Goal: Download file/media

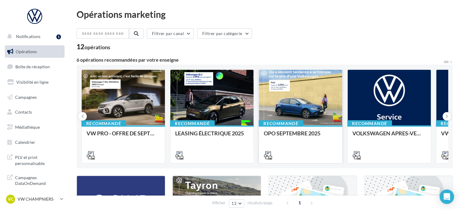
click at [319, 121] on div at bounding box center [300, 98] width 83 height 56
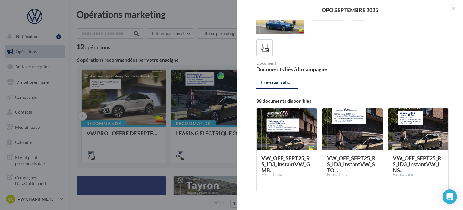
scroll to position [30, 0]
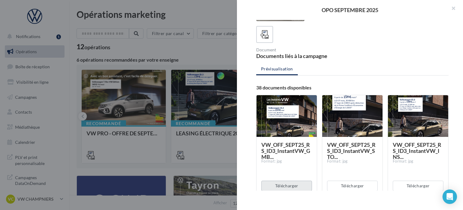
click at [306, 186] on button "Télécharger" at bounding box center [286, 185] width 51 height 10
click at [350, 186] on button "Télécharger" at bounding box center [352, 185] width 51 height 10
click at [409, 186] on button "Télécharger" at bounding box center [418, 185] width 51 height 10
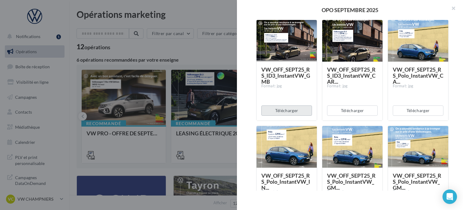
scroll to position [151, 0]
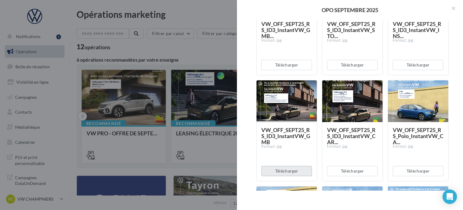
click at [296, 172] on button "Télécharger" at bounding box center [286, 170] width 51 height 10
click at [352, 172] on button "Télécharger" at bounding box center [352, 170] width 51 height 10
click at [408, 171] on button "Télécharger" at bounding box center [418, 170] width 51 height 10
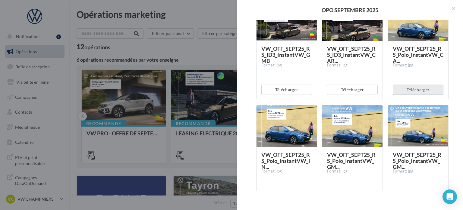
scroll to position [271, 0]
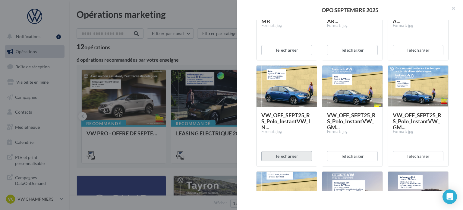
click at [296, 158] on button "Télécharger" at bounding box center [286, 156] width 51 height 10
click at [343, 154] on button "Télécharger" at bounding box center [352, 156] width 51 height 10
click at [405, 152] on button "Télécharger" at bounding box center [418, 156] width 51 height 10
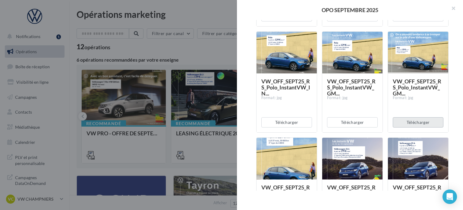
scroll to position [392, 0]
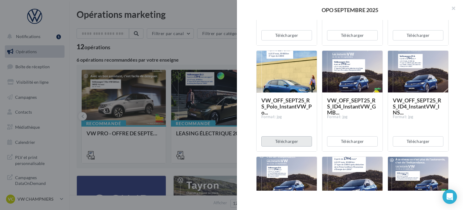
click at [292, 141] on button "Télécharger" at bounding box center [286, 141] width 51 height 10
click at [347, 143] on button "Télécharger" at bounding box center [352, 141] width 51 height 10
drag, startPoint x: 403, startPoint y: 143, endPoint x: 400, endPoint y: 143, distance: 3.3
click at [404, 143] on button "Télécharger" at bounding box center [418, 141] width 51 height 10
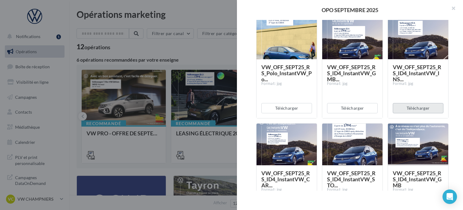
scroll to position [482, 0]
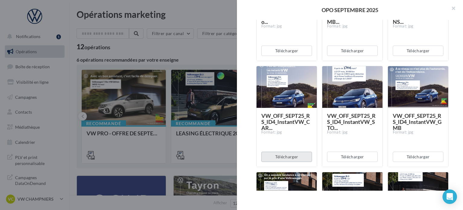
click at [293, 153] on button "Télécharger" at bounding box center [286, 156] width 51 height 10
drag, startPoint x: 340, startPoint y: 154, endPoint x: 380, endPoint y: 154, distance: 40.1
click at [340, 154] on button "Télécharger" at bounding box center [352, 156] width 51 height 10
click at [418, 154] on button "Télécharger" at bounding box center [418, 156] width 51 height 10
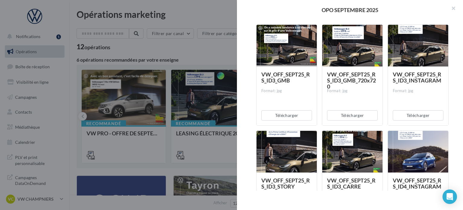
scroll to position [633, 0]
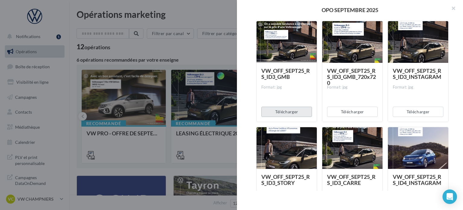
click at [306, 112] on button "Télécharger" at bounding box center [286, 111] width 51 height 10
click at [348, 114] on button "Télécharger" at bounding box center [352, 111] width 51 height 10
click at [421, 110] on button "Télécharger" at bounding box center [418, 111] width 51 height 10
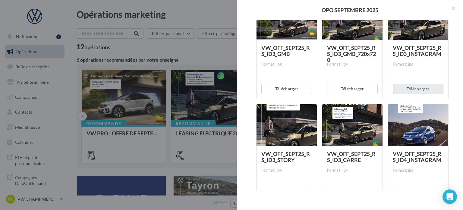
scroll to position [693, 0]
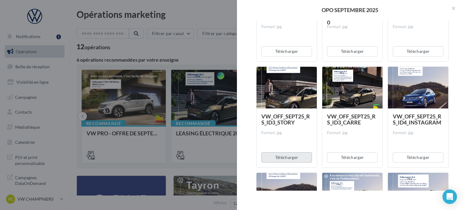
drag, startPoint x: 298, startPoint y: 159, endPoint x: 301, endPoint y: 158, distance: 3.3
click at [298, 159] on button "Télécharger" at bounding box center [286, 157] width 51 height 10
drag, startPoint x: 341, startPoint y: 158, endPoint x: 358, endPoint y: 158, distance: 17.8
click at [341, 158] on button "Télécharger" at bounding box center [352, 157] width 51 height 10
click at [414, 158] on button "Télécharger" at bounding box center [418, 157] width 51 height 10
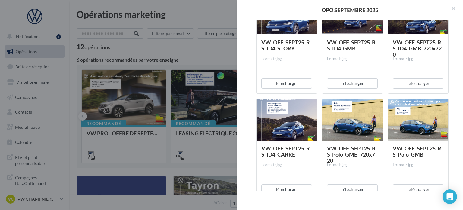
scroll to position [874, 0]
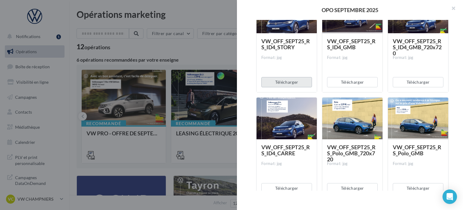
drag, startPoint x: 280, startPoint y: 83, endPoint x: 287, endPoint y: 83, distance: 6.6
click at [280, 83] on button "Télécharger" at bounding box center [286, 82] width 51 height 10
click at [361, 83] on button "Télécharger" at bounding box center [352, 82] width 51 height 10
drag, startPoint x: 405, startPoint y: 83, endPoint x: 399, endPoint y: 87, distance: 7.0
click at [405, 83] on button "Télécharger" at bounding box center [418, 82] width 51 height 10
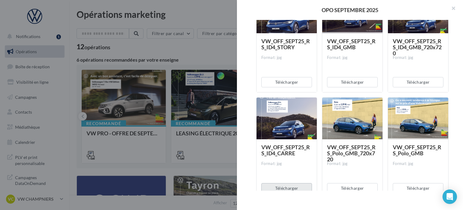
drag, startPoint x: 300, startPoint y: 189, endPoint x: 313, endPoint y: 188, distance: 12.7
click at [300, 189] on button "Télécharger" at bounding box center [286, 188] width 51 height 10
drag, startPoint x: 346, startPoint y: 188, endPoint x: 352, endPoint y: 188, distance: 6.0
click at [346, 188] on button "Télécharger" at bounding box center [352, 188] width 51 height 10
click at [410, 187] on button "Télécharger" at bounding box center [418, 188] width 51 height 10
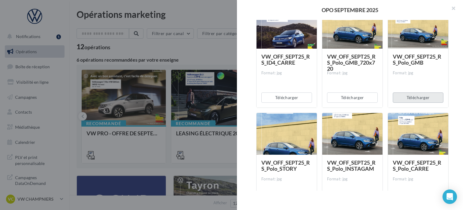
scroll to position [995, 0]
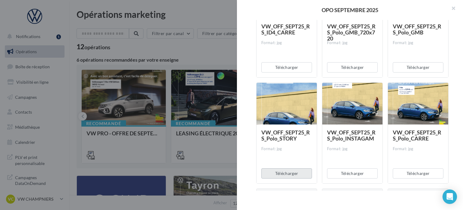
click at [280, 171] on button "Télécharger" at bounding box center [286, 173] width 51 height 10
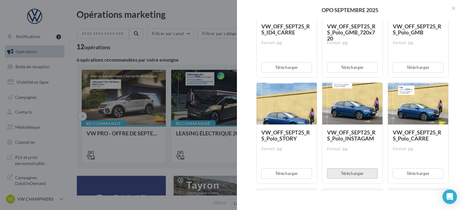
click at [358, 172] on button "Télécharger" at bounding box center [352, 173] width 51 height 10
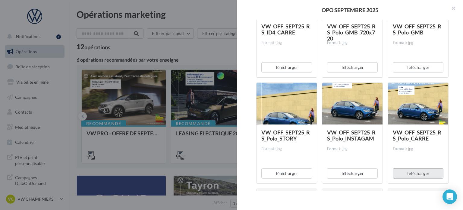
click at [405, 171] on button "Télécharger" at bounding box center [418, 173] width 51 height 10
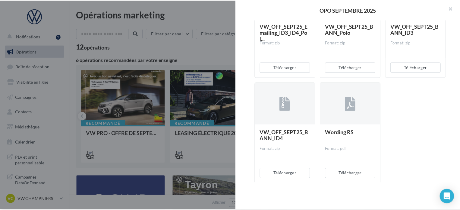
scroll to position [1314, 0]
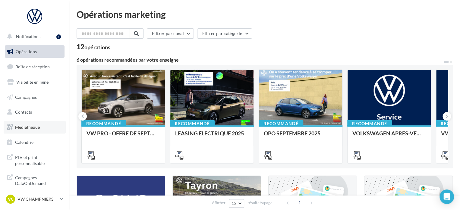
click at [40, 124] on link "Médiathèque" at bounding box center [35, 127] width 62 height 13
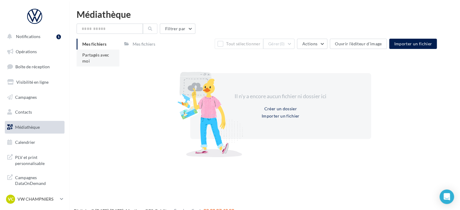
click at [94, 55] on span "Partagés avec moi" at bounding box center [95, 57] width 27 height 11
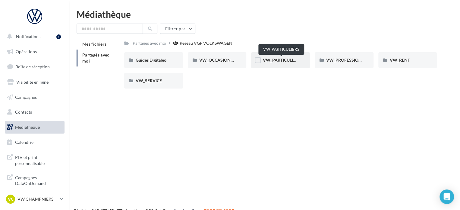
click at [281, 61] on span "VW_PARTICULIERS" at bounding box center [282, 59] width 38 height 5
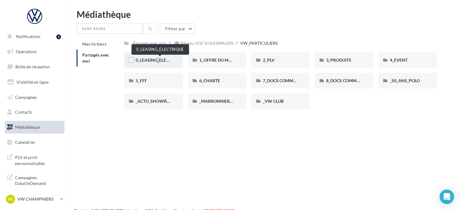
click at [152, 60] on span "0_LEASING_ELECTRIQUE" at bounding box center [160, 59] width 48 height 5
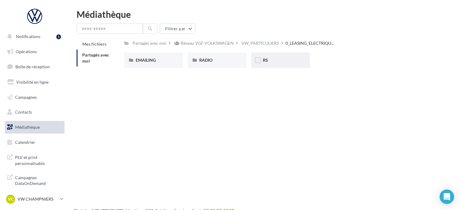
click at [297, 63] on div "RS" at bounding box center [281, 60] width 36 height 6
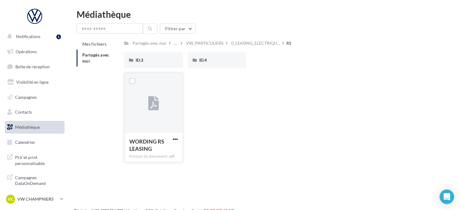
click at [176, 138] on span "button" at bounding box center [175, 138] width 5 height 5
click at [169, 151] on button "Télécharger" at bounding box center [149, 151] width 60 height 16
click at [151, 62] on div "ID.3" at bounding box center [154, 60] width 36 height 6
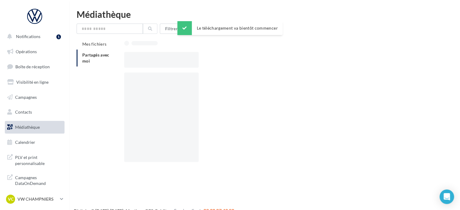
click at [151, 62] on div at bounding box center [161, 60] width 74 height 16
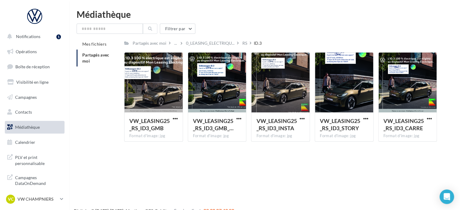
drag, startPoint x: 171, startPoint y: 165, endPoint x: 172, endPoint y: 145, distance: 20.2
click at [171, 165] on div "Notifications 1 Opérations Boîte de réception Visibilité en ligne Campagnes Con…" at bounding box center [230, 115] width 460 height 210
click at [176, 119] on span "button" at bounding box center [175, 118] width 5 height 5
click at [168, 134] on button "Télécharger" at bounding box center [149, 130] width 60 height 16
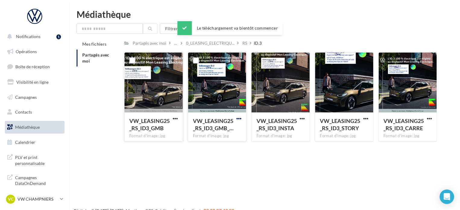
click at [241, 120] on span "button" at bounding box center [238, 118] width 5 height 5
click at [231, 131] on button "Télécharger" at bounding box center [212, 130] width 60 height 16
click at [299, 117] on button "button" at bounding box center [302, 119] width 8 height 6
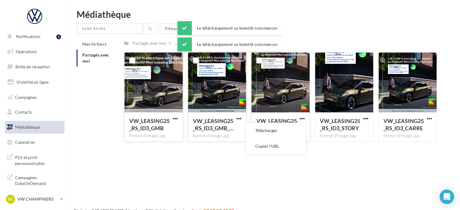
click at [294, 130] on button "Télécharger" at bounding box center [276, 130] width 60 height 16
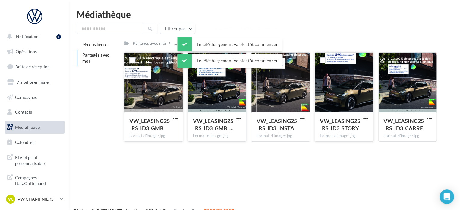
click at [362, 117] on button "button" at bounding box center [366, 119] width 8 height 6
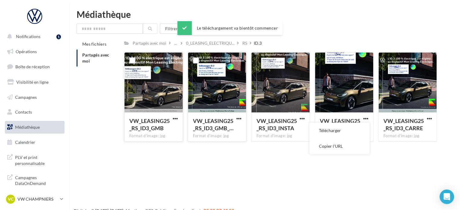
click at [412, 150] on div "Notifications 1 Opérations Boîte de réception Visibilité en ligne Campagnes Con…" at bounding box center [230, 115] width 460 height 210
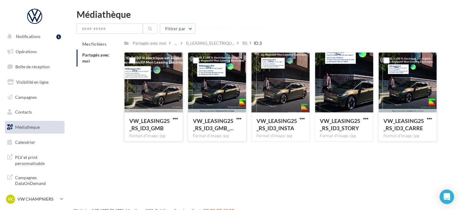
drag, startPoint x: 425, startPoint y: 118, endPoint x: 427, endPoint y: 121, distance: 3.6
click at [425, 118] on button "button" at bounding box center [429, 119] width 8 height 6
drag, startPoint x: 417, startPoint y: 134, endPoint x: 412, endPoint y: 125, distance: 10.0
click at [417, 133] on button "Télécharger" at bounding box center [403, 130] width 60 height 16
click at [221, 42] on span "0_LEASING_ELECTRIQU..." at bounding box center [210, 43] width 49 height 6
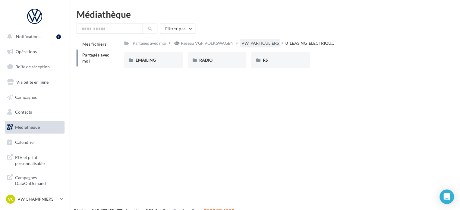
click at [256, 41] on div "VW_PARTICULIERS" at bounding box center [259, 43] width 37 height 6
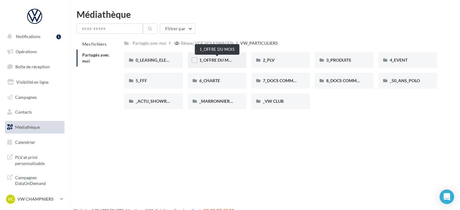
click at [222, 59] on span "1_OFFRE DU MOIS" at bounding box center [217, 59] width 36 height 5
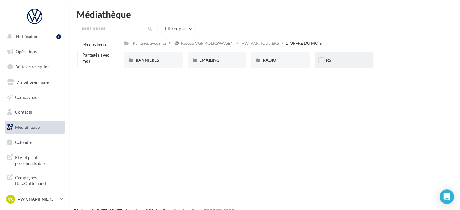
click at [337, 59] on div "RS" at bounding box center [344, 60] width 36 height 6
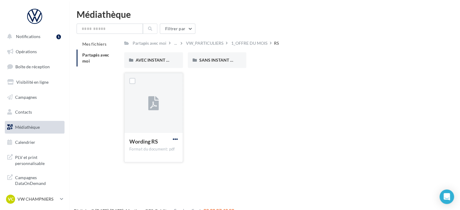
click at [173, 140] on span "button" at bounding box center [175, 138] width 5 height 5
click at [170, 151] on button "Télécharger" at bounding box center [149, 151] width 60 height 16
click at [161, 61] on span "AVEC INSTANT VW" at bounding box center [155, 59] width 38 height 5
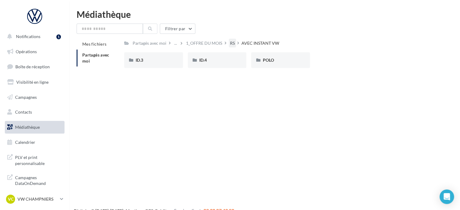
click at [232, 44] on div "RS" at bounding box center [232, 43] width 5 height 6
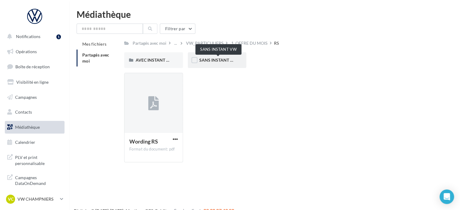
click at [223, 61] on span "SANS INSTANT VW" at bounding box center [218, 59] width 38 height 5
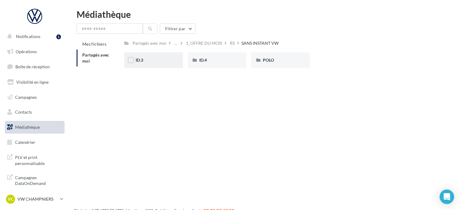
click at [169, 61] on div "ID.3" at bounding box center [154, 60] width 36 height 6
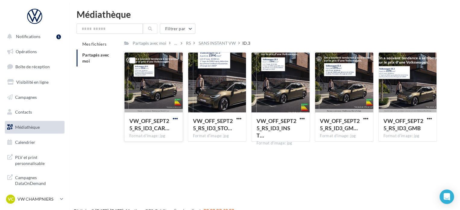
click at [175, 118] on span "button" at bounding box center [175, 118] width 5 height 5
click at [168, 132] on button "Télécharger" at bounding box center [149, 130] width 60 height 16
drag, startPoint x: 239, startPoint y: 118, endPoint x: 237, endPoint y: 121, distance: 3.5
click at [239, 118] on span "button" at bounding box center [238, 118] width 5 height 5
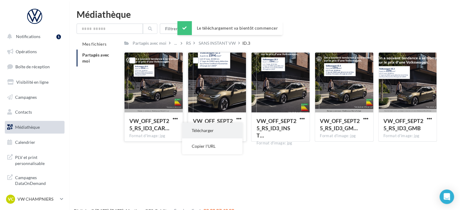
click at [232, 129] on button "Télécharger" at bounding box center [212, 130] width 60 height 16
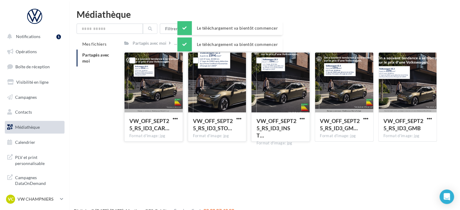
drag, startPoint x: 302, startPoint y: 119, endPoint x: 299, endPoint y: 122, distance: 4.3
click at [302, 119] on span "button" at bounding box center [302, 118] width 5 height 5
click at [288, 129] on button "Télécharger" at bounding box center [276, 130] width 60 height 16
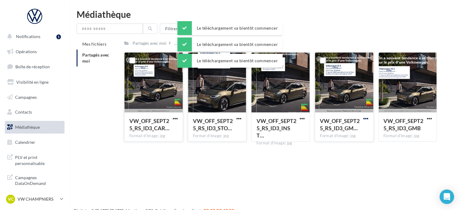
click at [365, 119] on span "button" at bounding box center [365, 118] width 5 height 5
click at [354, 132] on button "Télécharger" at bounding box center [339, 130] width 60 height 16
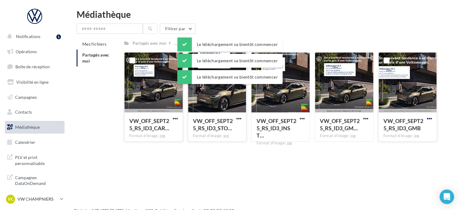
click at [431, 117] on span "button" at bounding box center [429, 118] width 5 height 5
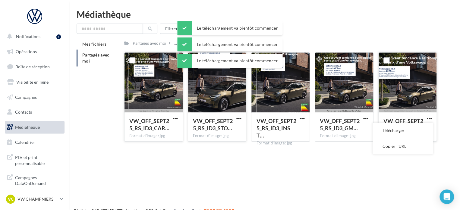
click at [405, 135] on button "Télécharger" at bounding box center [403, 130] width 60 height 16
click at [267, 13] on div "Médiathèque" at bounding box center [265, 14] width 376 height 9
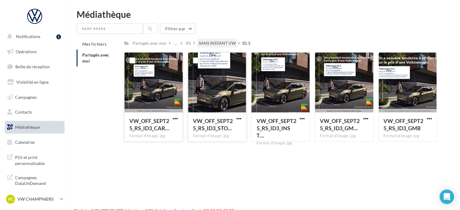
click at [223, 42] on div "SANS INSTANT VW" at bounding box center [217, 43] width 37 height 6
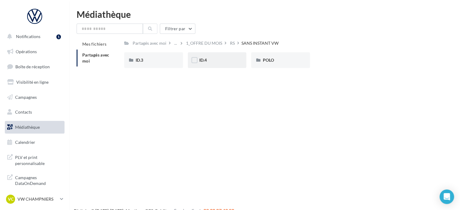
click at [225, 58] on div "ID.4" at bounding box center [217, 60] width 36 height 6
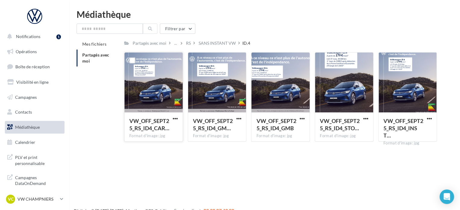
click at [171, 118] on div "VW_OFF_SEPT25_RS_ID4_CAR…" at bounding box center [153, 125] width 49 height 16
click at [175, 118] on span "button" at bounding box center [175, 118] width 5 height 5
click at [161, 125] on button "Télécharger" at bounding box center [149, 130] width 60 height 16
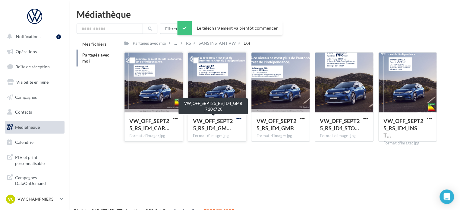
click at [238, 119] on span "button" at bounding box center [238, 118] width 5 height 5
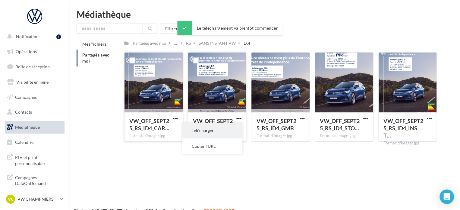
click at [233, 127] on button "Télécharger" at bounding box center [212, 130] width 60 height 16
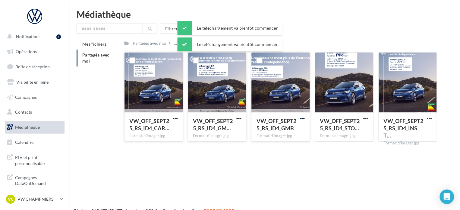
click at [303, 117] on span "button" at bounding box center [302, 118] width 5 height 5
drag, startPoint x: 296, startPoint y: 122, endPoint x: 300, endPoint y: 126, distance: 5.8
click at [287, 128] on button "Télécharger" at bounding box center [276, 130] width 60 height 16
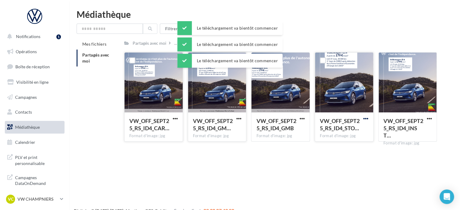
click at [365, 118] on span "button" at bounding box center [365, 118] width 5 height 5
click at [340, 135] on button "Télécharger" at bounding box center [339, 130] width 60 height 16
click at [427, 118] on span "button" at bounding box center [429, 118] width 5 height 5
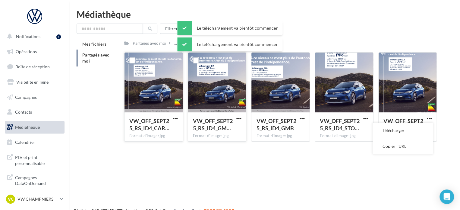
drag, startPoint x: 397, startPoint y: 134, endPoint x: 361, endPoint y: 147, distance: 38.6
click at [394, 134] on button "Télécharger" at bounding box center [403, 130] width 60 height 16
drag, startPoint x: 228, startPoint y: 43, endPoint x: 229, endPoint y: 49, distance: 6.2
click at [228, 43] on div "SANS INSTANT VW" at bounding box center [217, 43] width 37 height 6
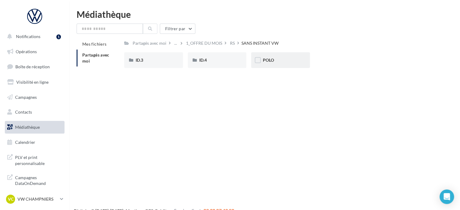
click at [270, 66] on div "POLO" at bounding box center [280, 60] width 59 height 16
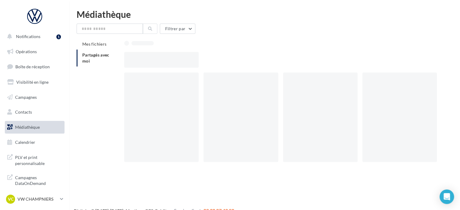
click at [270, 66] on div at bounding box center [282, 60] width 317 height 16
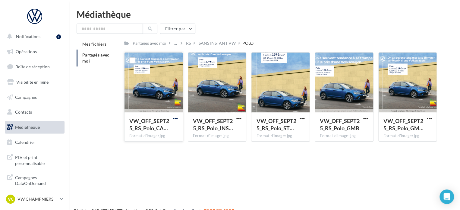
click at [175, 118] on span "button" at bounding box center [175, 118] width 5 height 5
click at [175, 130] on button "Télécharger" at bounding box center [149, 130] width 60 height 16
click at [235, 119] on button "button" at bounding box center [239, 119] width 8 height 6
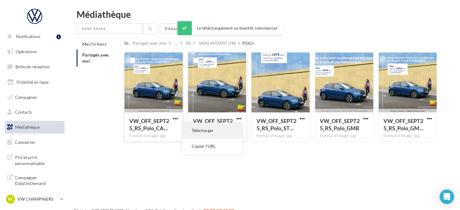
click at [236, 127] on button "Télécharger" at bounding box center [212, 130] width 60 height 16
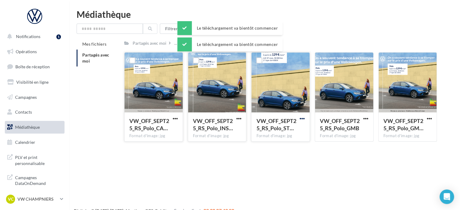
click at [300, 119] on span "button" at bounding box center [302, 118] width 5 height 5
click at [297, 131] on button "Télécharger" at bounding box center [276, 130] width 60 height 16
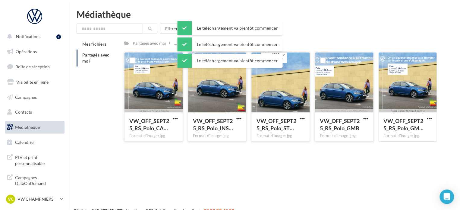
click at [365, 121] on button "button" at bounding box center [366, 119] width 8 height 6
click at [350, 135] on button "Télécharger" at bounding box center [339, 130] width 60 height 16
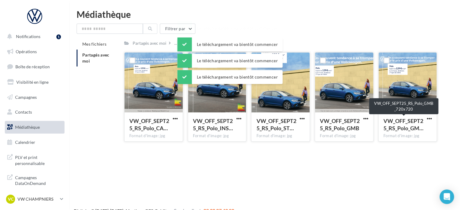
drag, startPoint x: 429, startPoint y: 117, endPoint x: 425, endPoint y: 119, distance: 4.5
click at [429, 117] on span "button" at bounding box center [429, 118] width 5 height 5
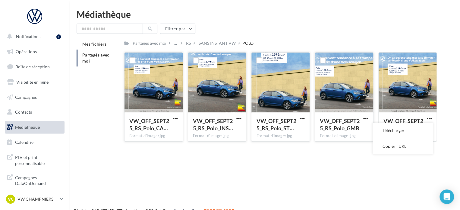
click at [206, 172] on div "Notifications 1 Opérations Boîte de réception Visibilité en ligne Campagnes Con…" at bounding box center [230, 115] width 460 height 210
